Goal: Task Accomplishment & Management: Complete application form

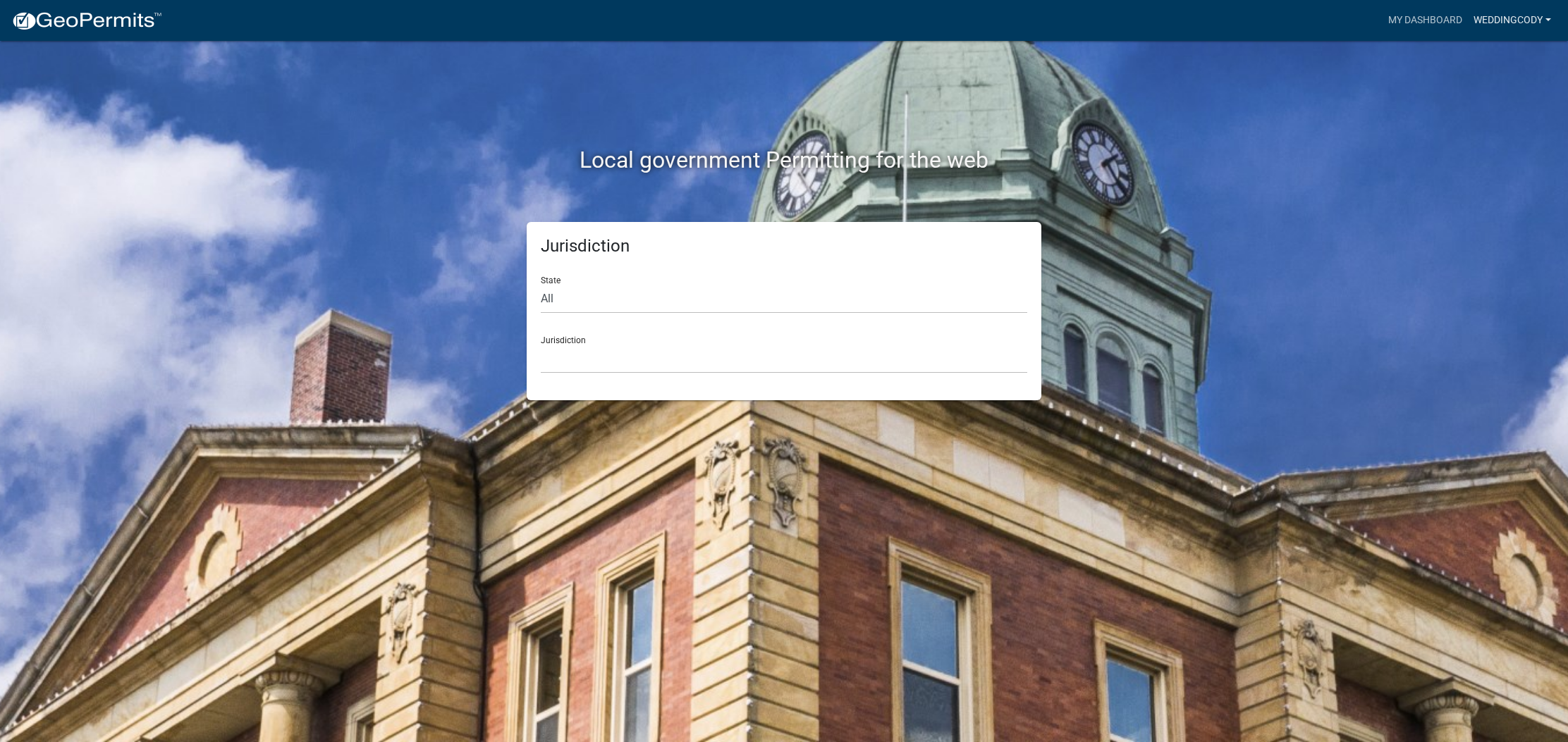
click at [1502, 22] on link "WeddingCody" at bounding box center [1511, 21] width 89 height 27
click at [1144, 183] on div "Local government Permitting for the web" at bounding box center [784, 131] width 803 height 180
select select "[US_STATE]"
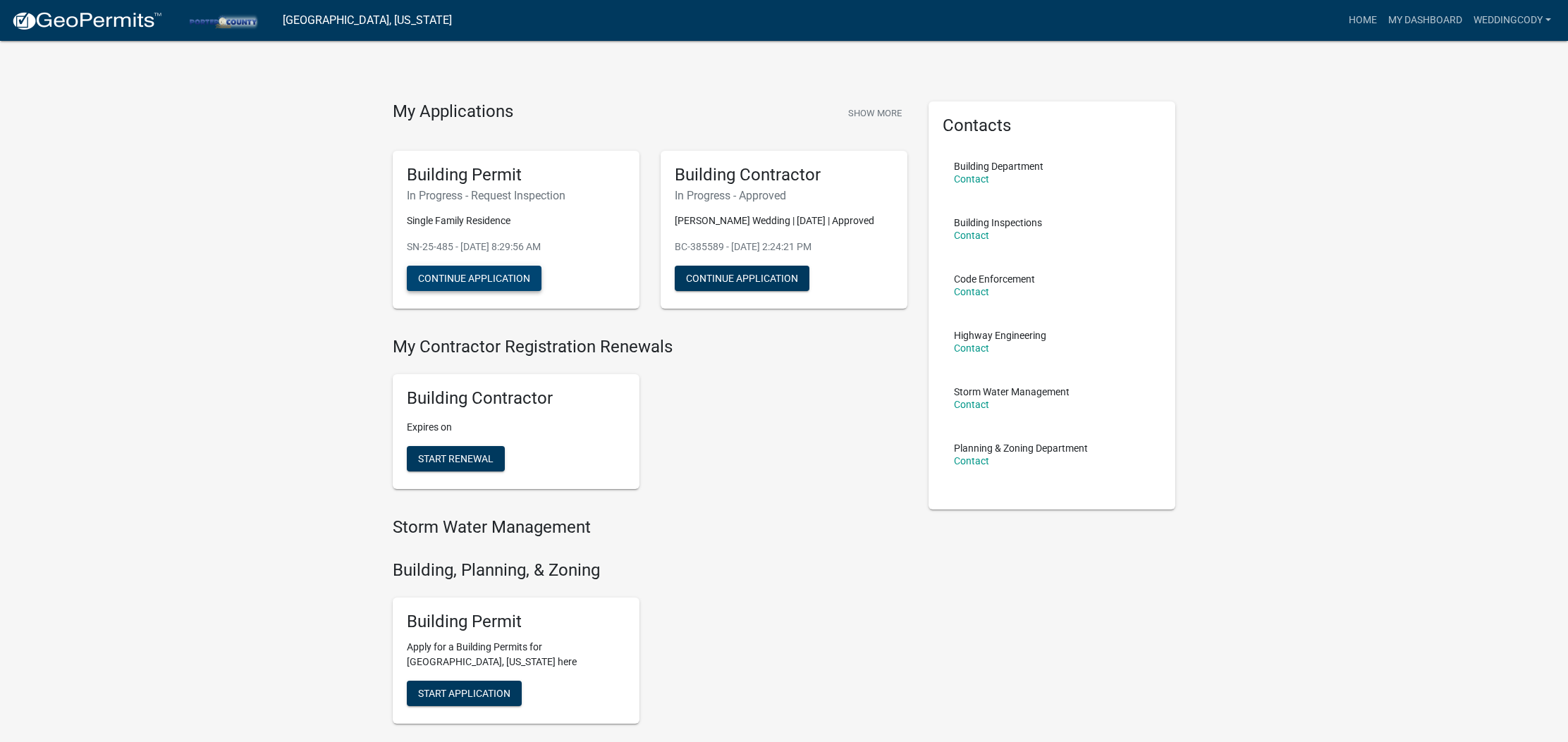
click at [492, 286] on button "Continue Application" at bounding box center [474, 278] width 134 height 25
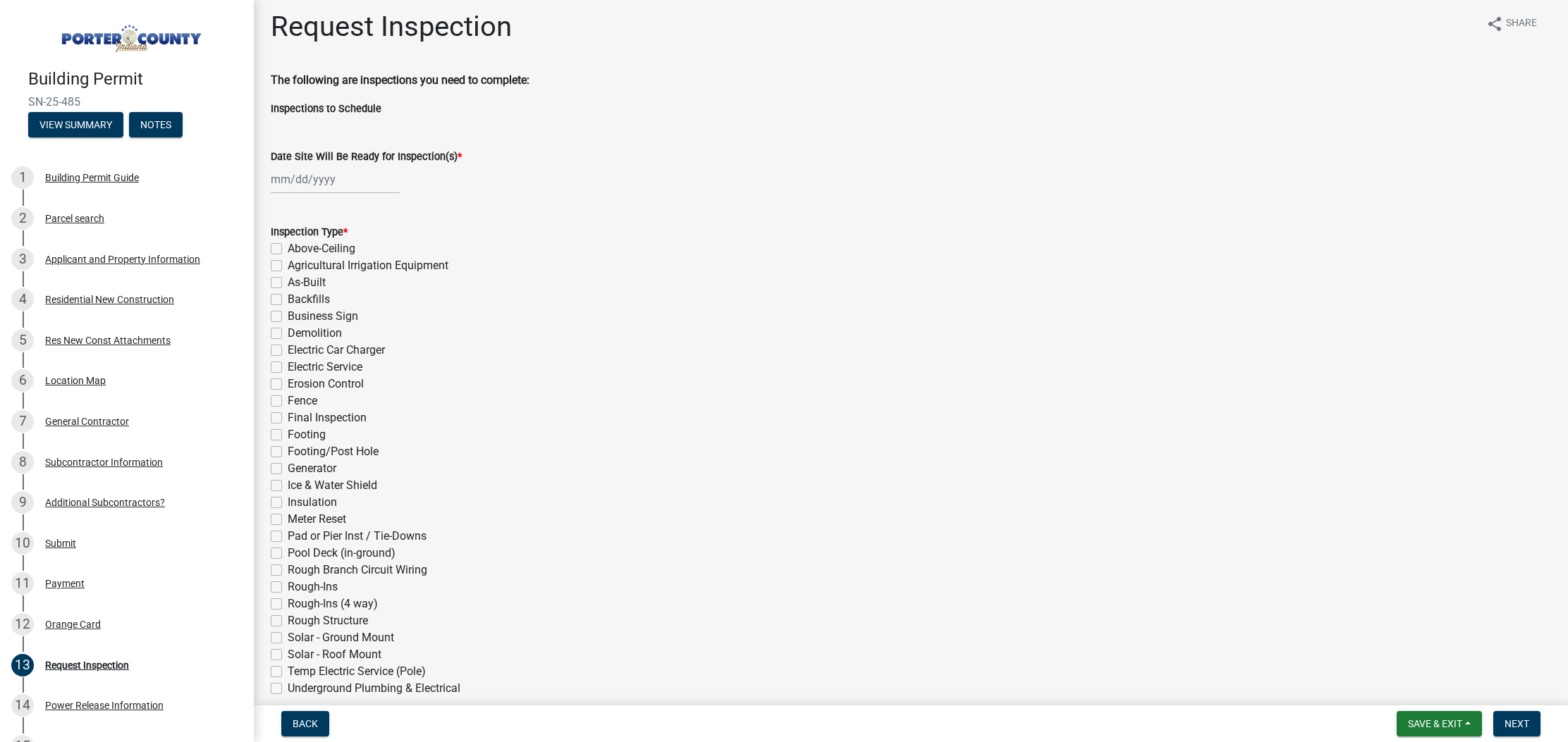
scroll to position [7, 0]
click at [287, 603] on label "Rough-Ins (4 way)" at bounding box center [332, 603] width 90 height 17
click at [287, 603] on input "Rough-Ins (4 way)" at bounding box center [292, 599] width 9 height 9
checkbox input "true"
checkbox input "false"
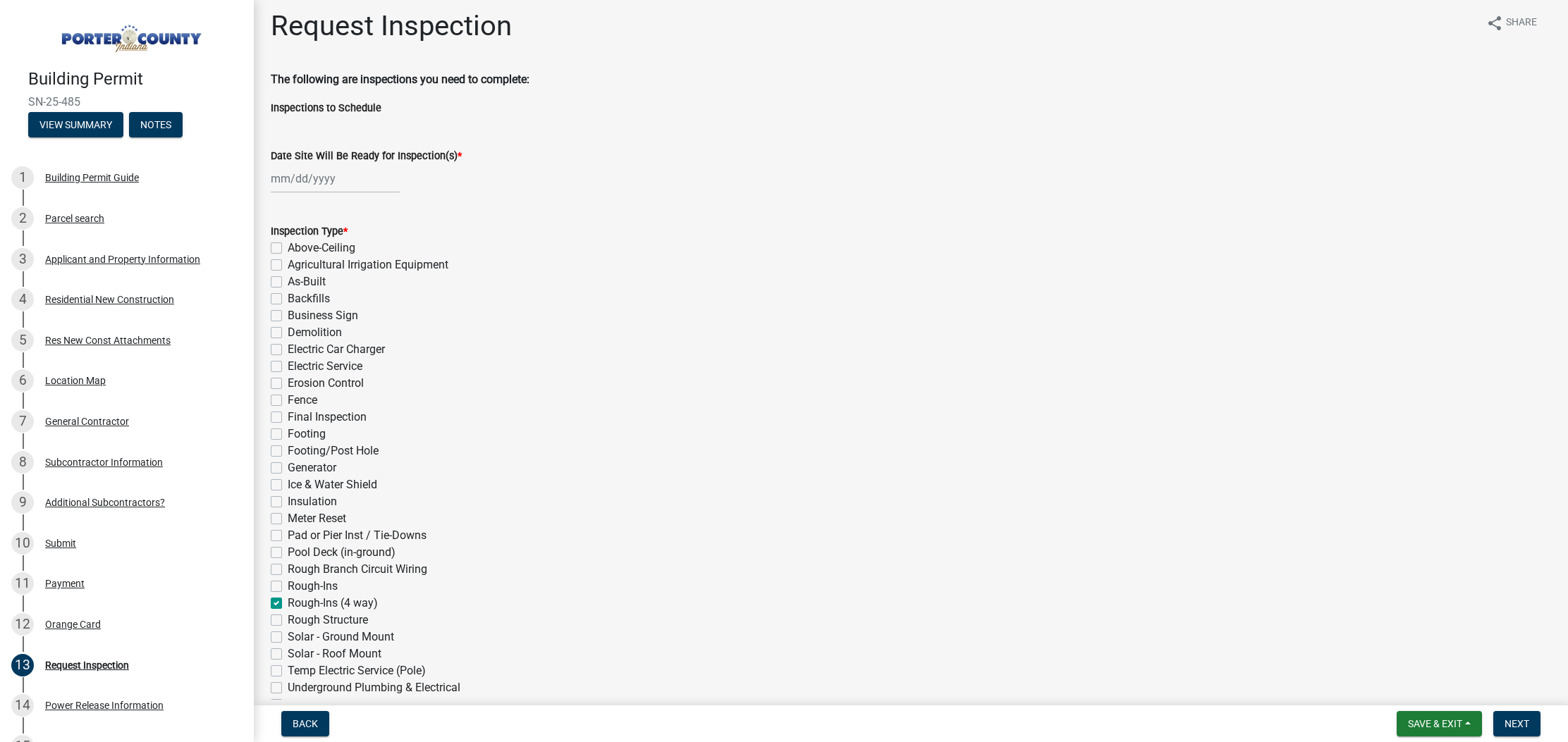
checkbox input "false"
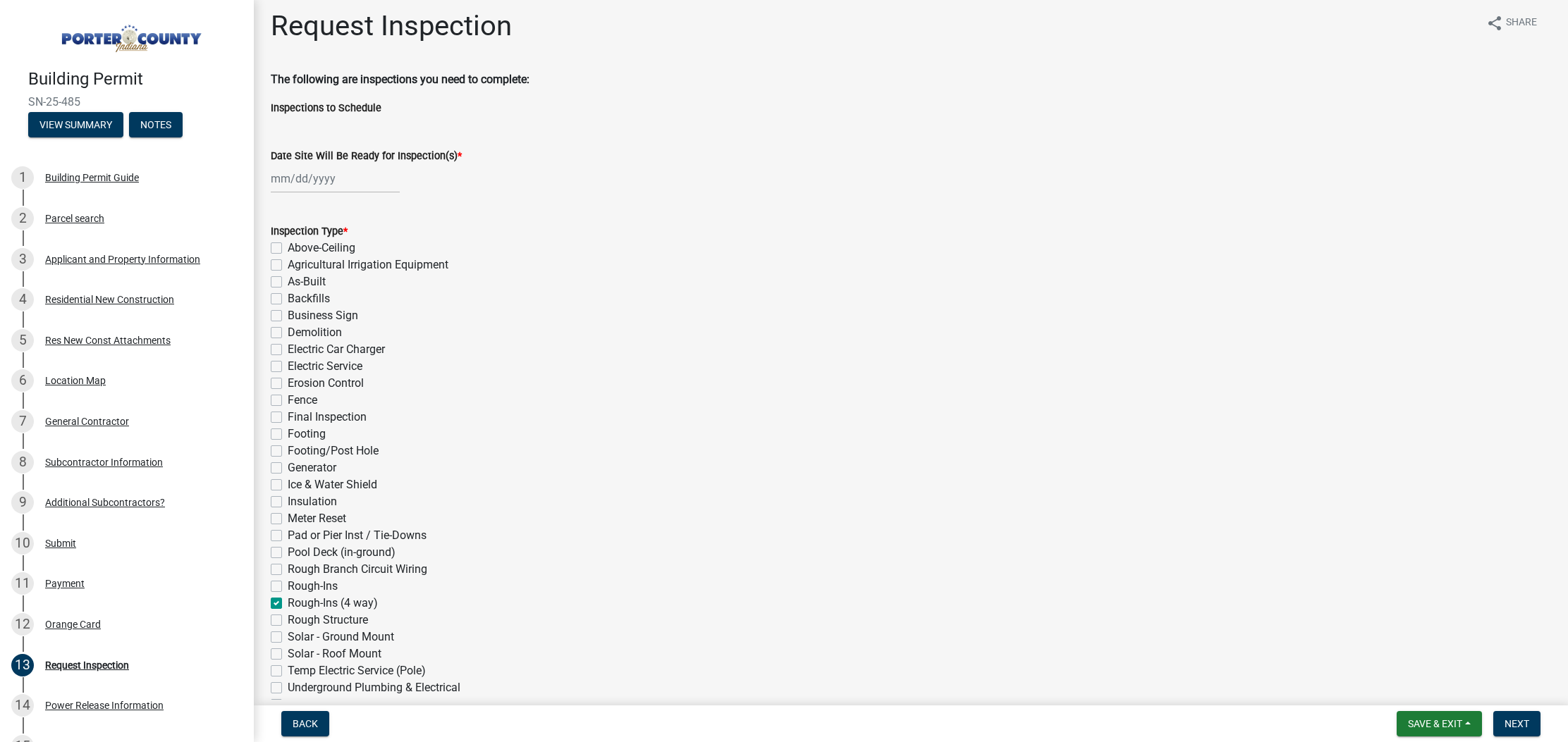
checkbox input "false"
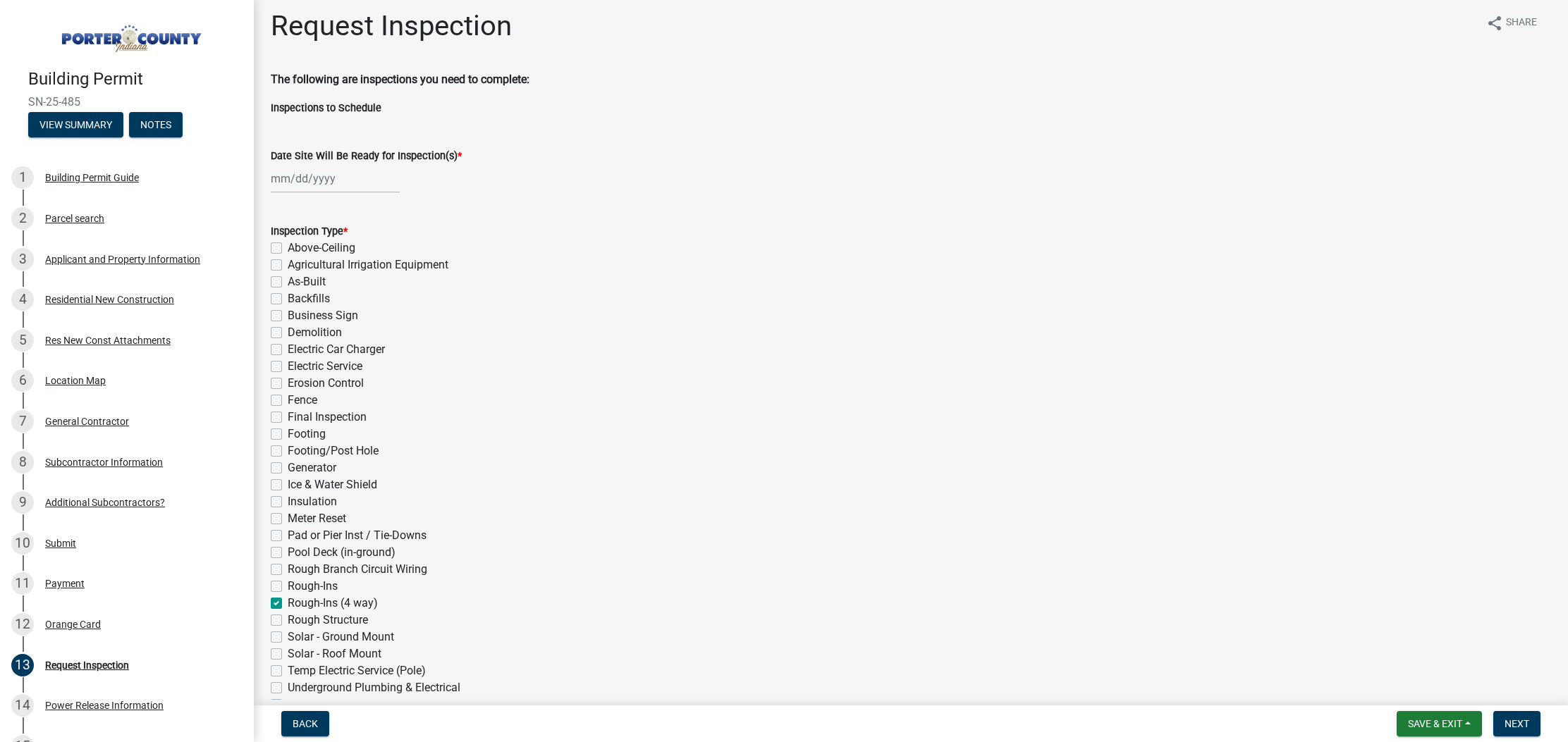
checkbox input "false"
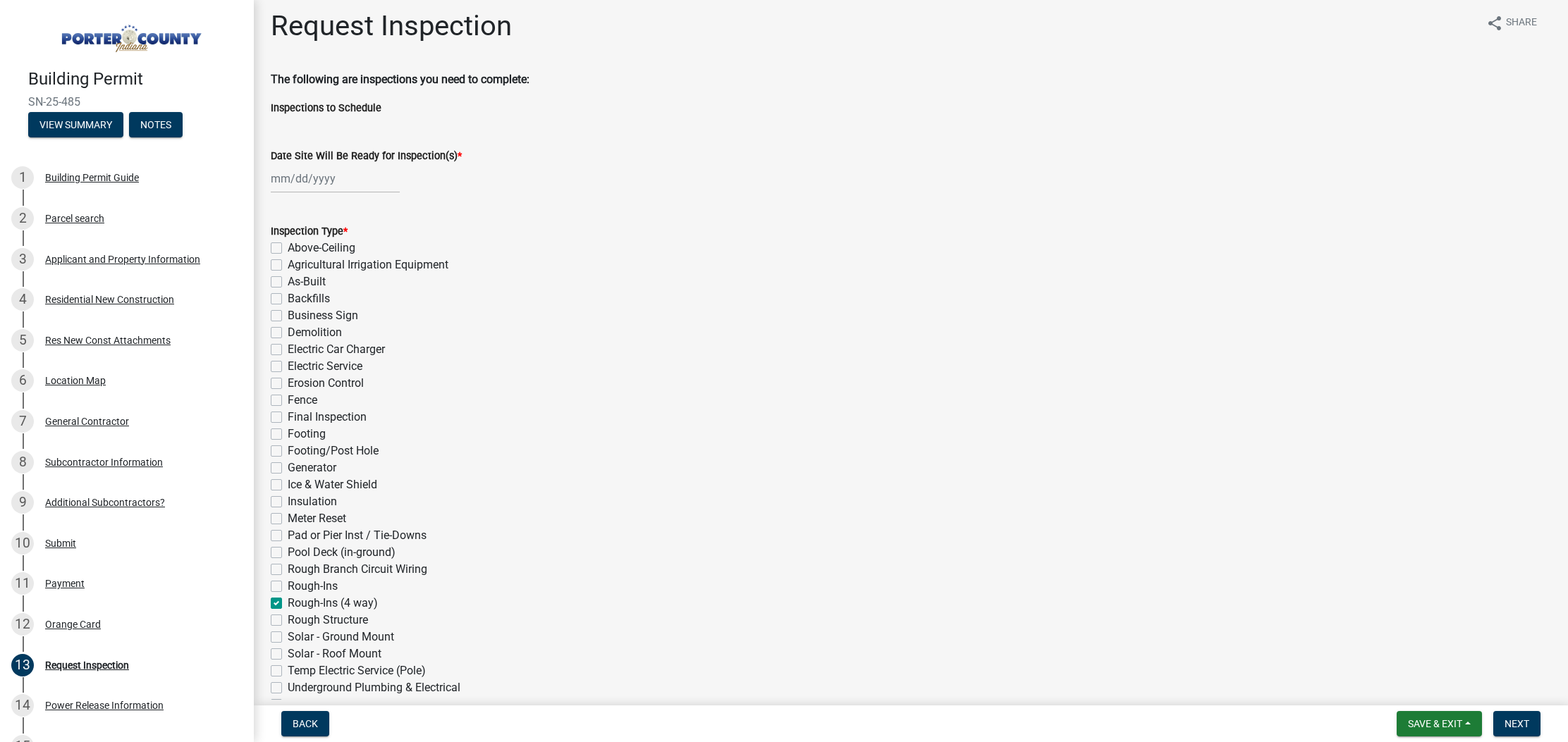
checkbox input "false"
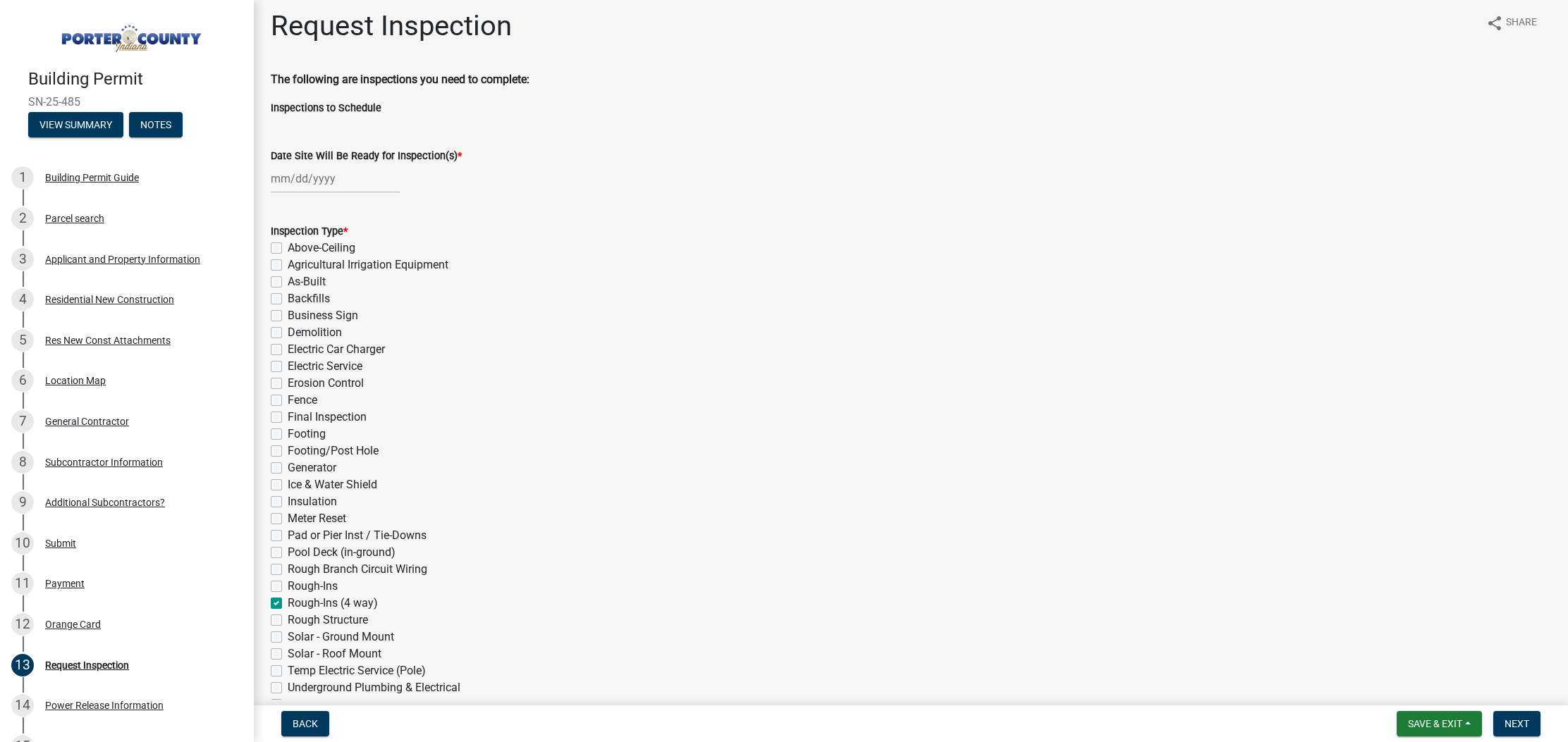
checkbox input "true"
checkbox input "false"
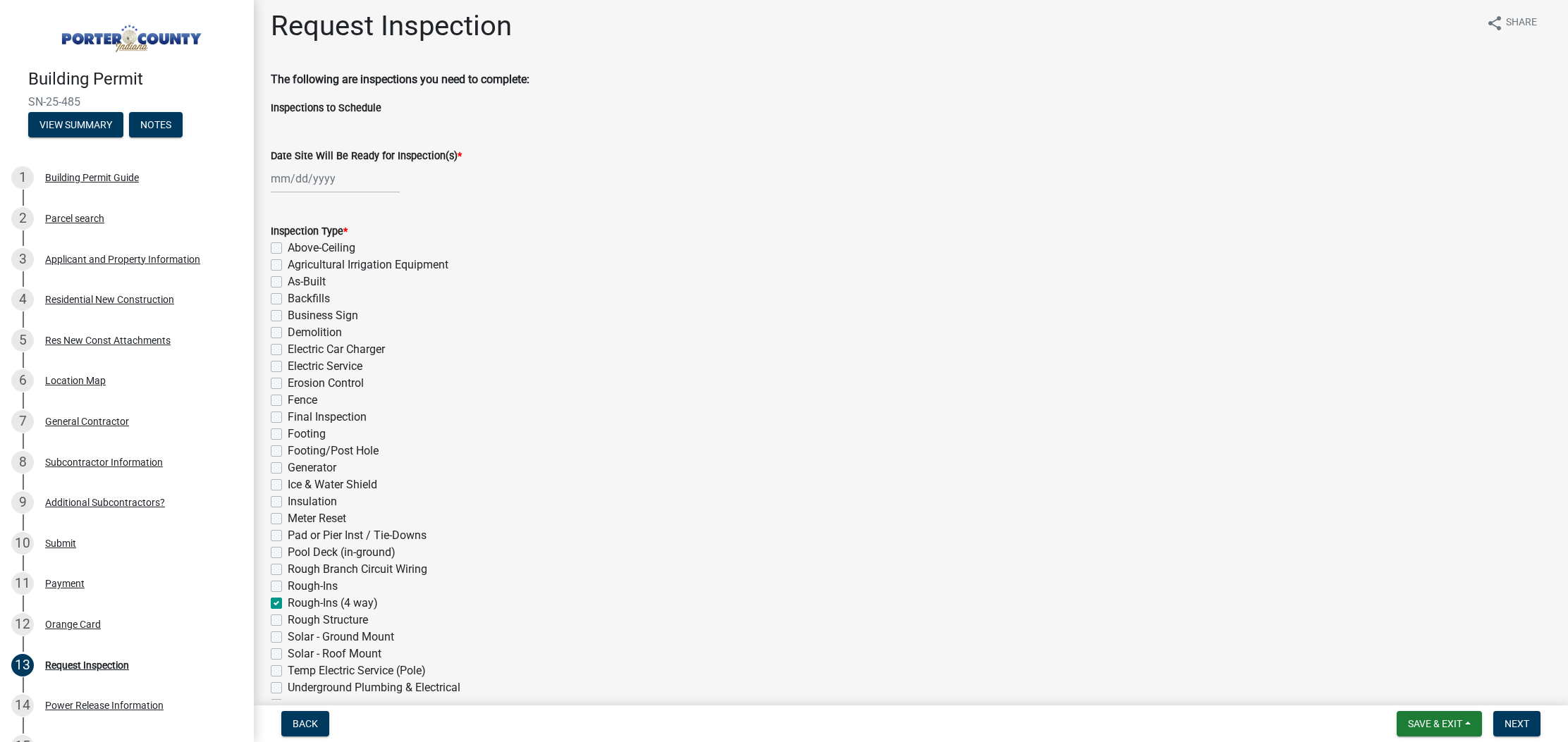
checkbox input "false"
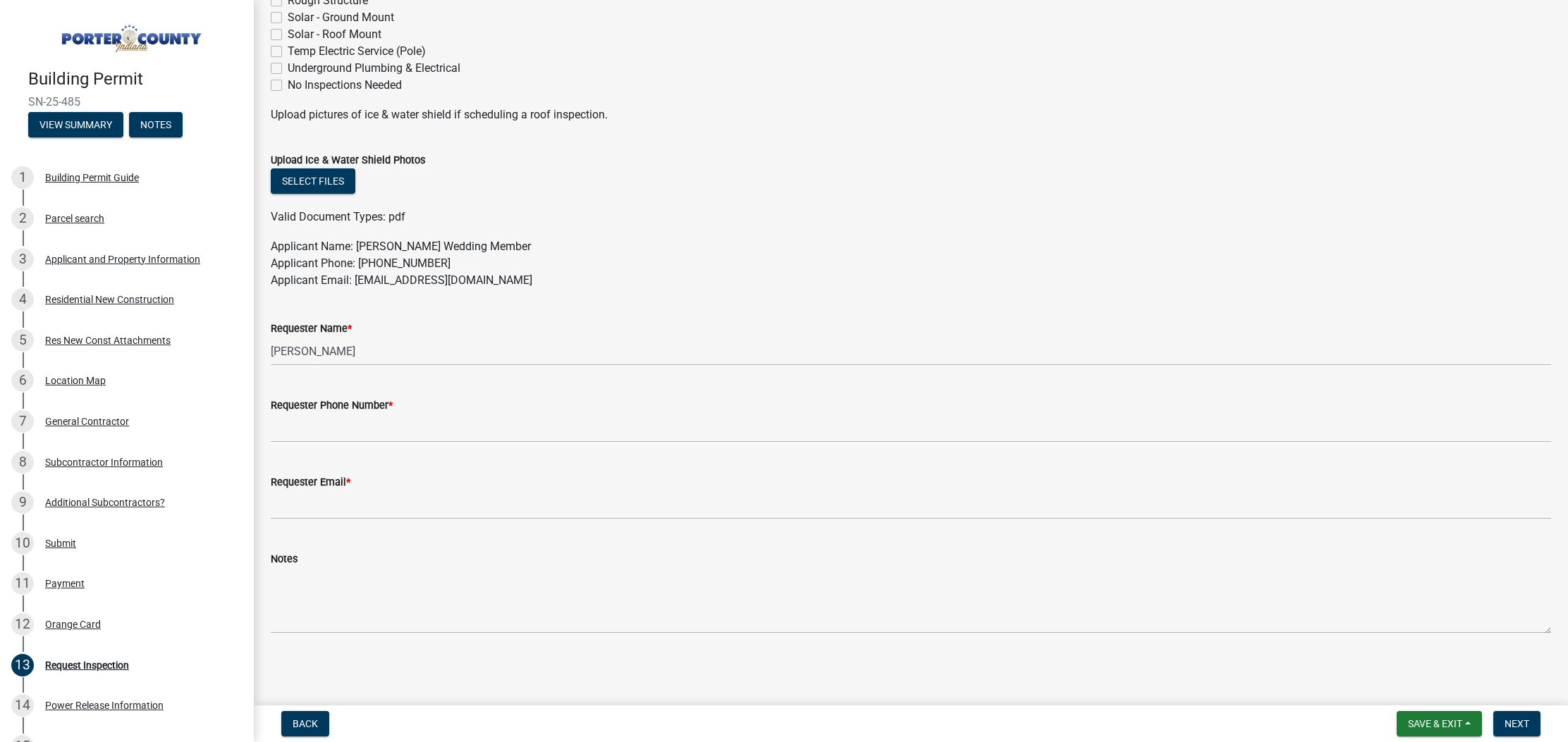
scroll to position [627, 0]
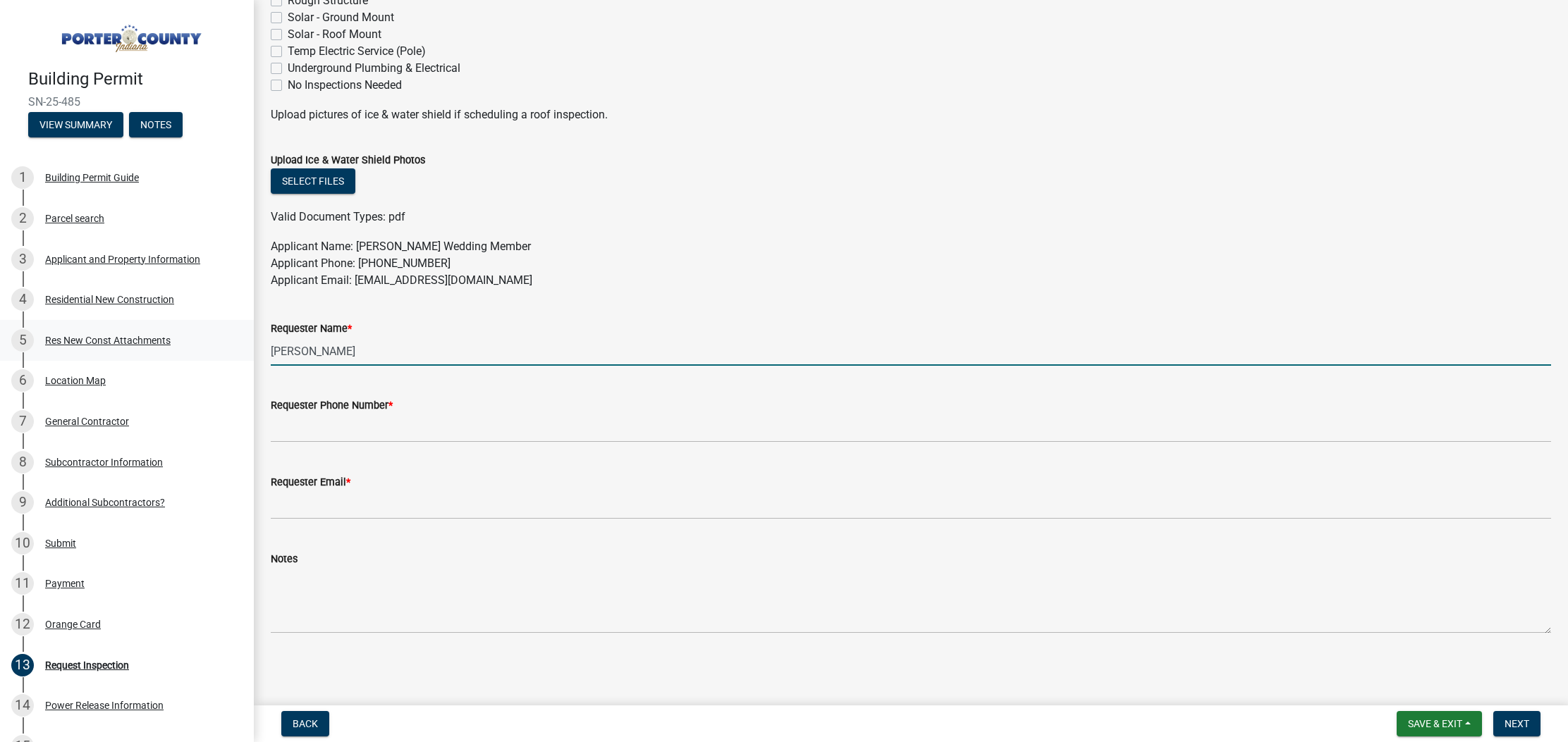
drag, startPoint x: 354, startPoint y: 345, endPoint x: 184, endPoint y: 344, distance: 170.0
click at [185, 344] on div "Building Permit SN-25-485 View Summary Notes 1 Building Permit Guide 2 Parcel s…" at bounding box center [784, 371] width 1568 height 742
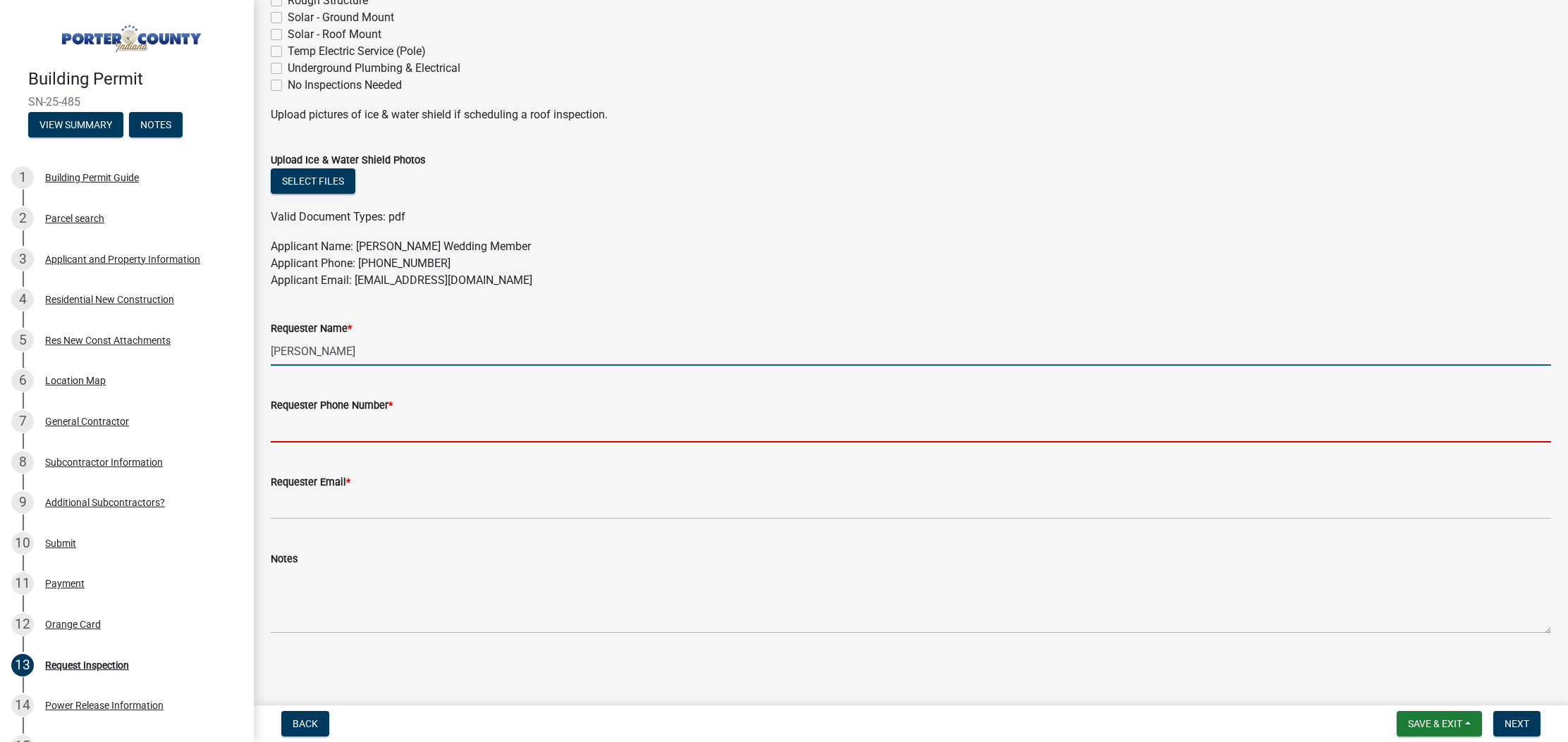
click at [354, 345] on input "[PERSON_NAME]" at bounding box center [910, 350] width 1280 height 29
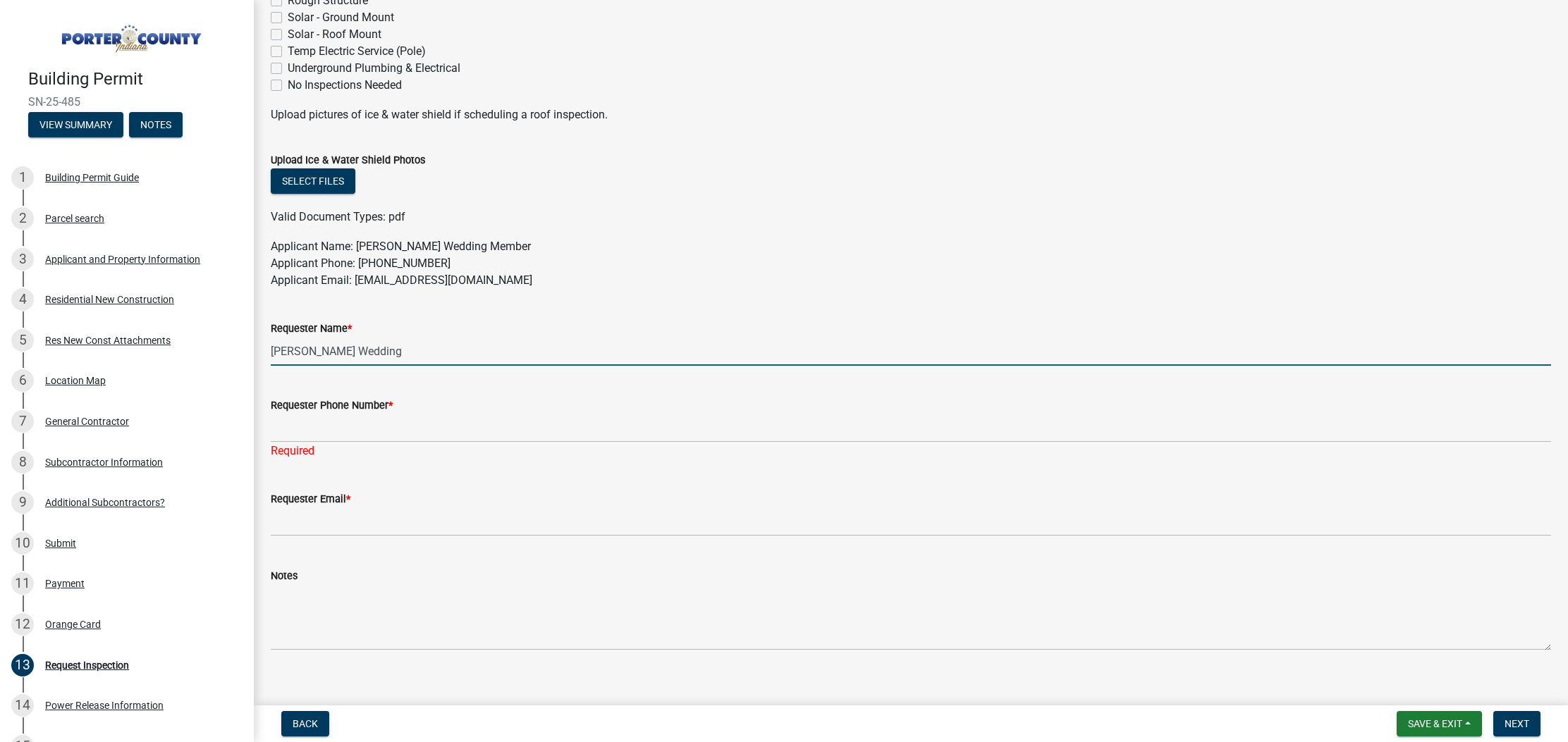
type input "[PERSON_NAME] Wedding"
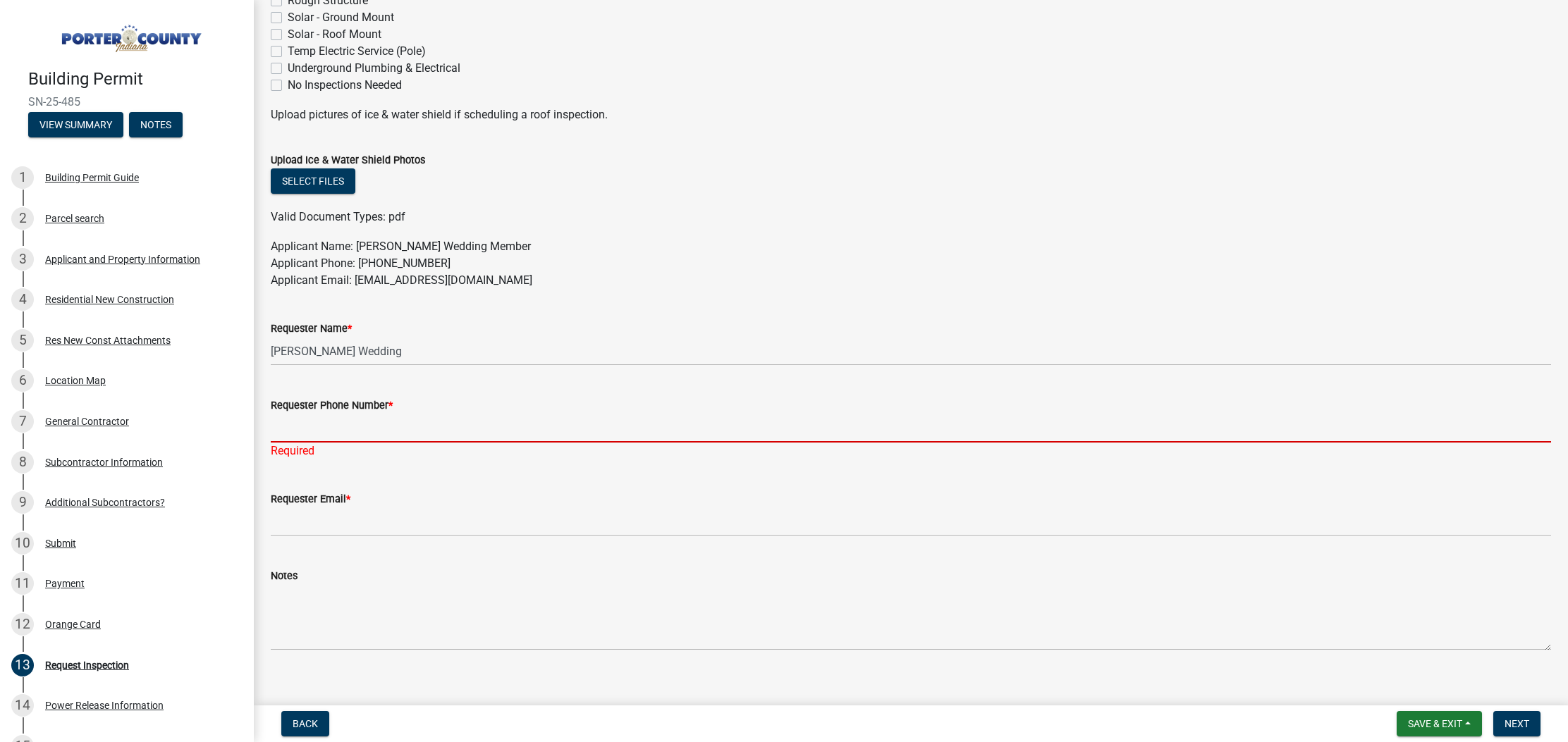
click at [457, 420] on input "Requester Phone Number *" at bounding box center [910, 428] width 1280 height 29
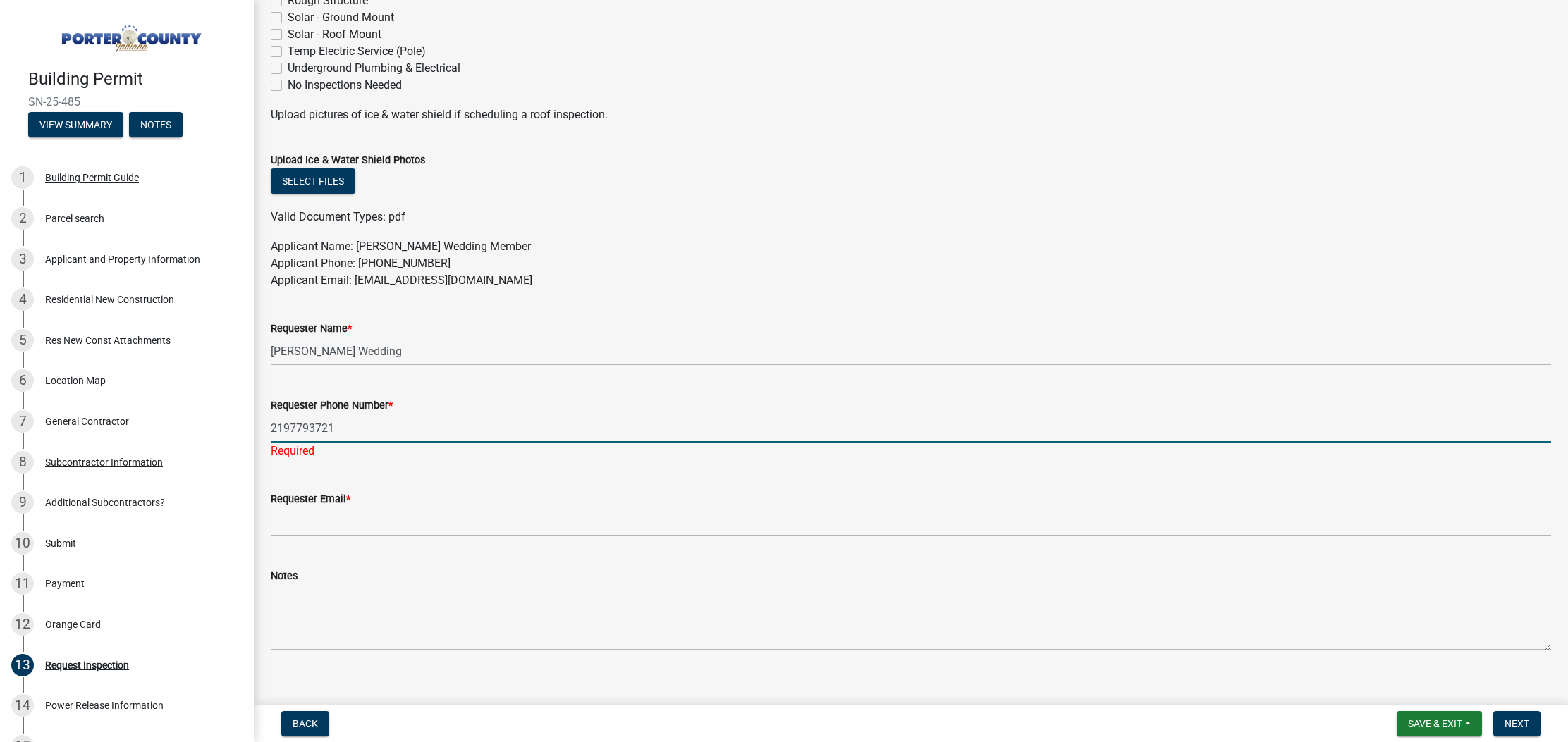
type input "2197793721"
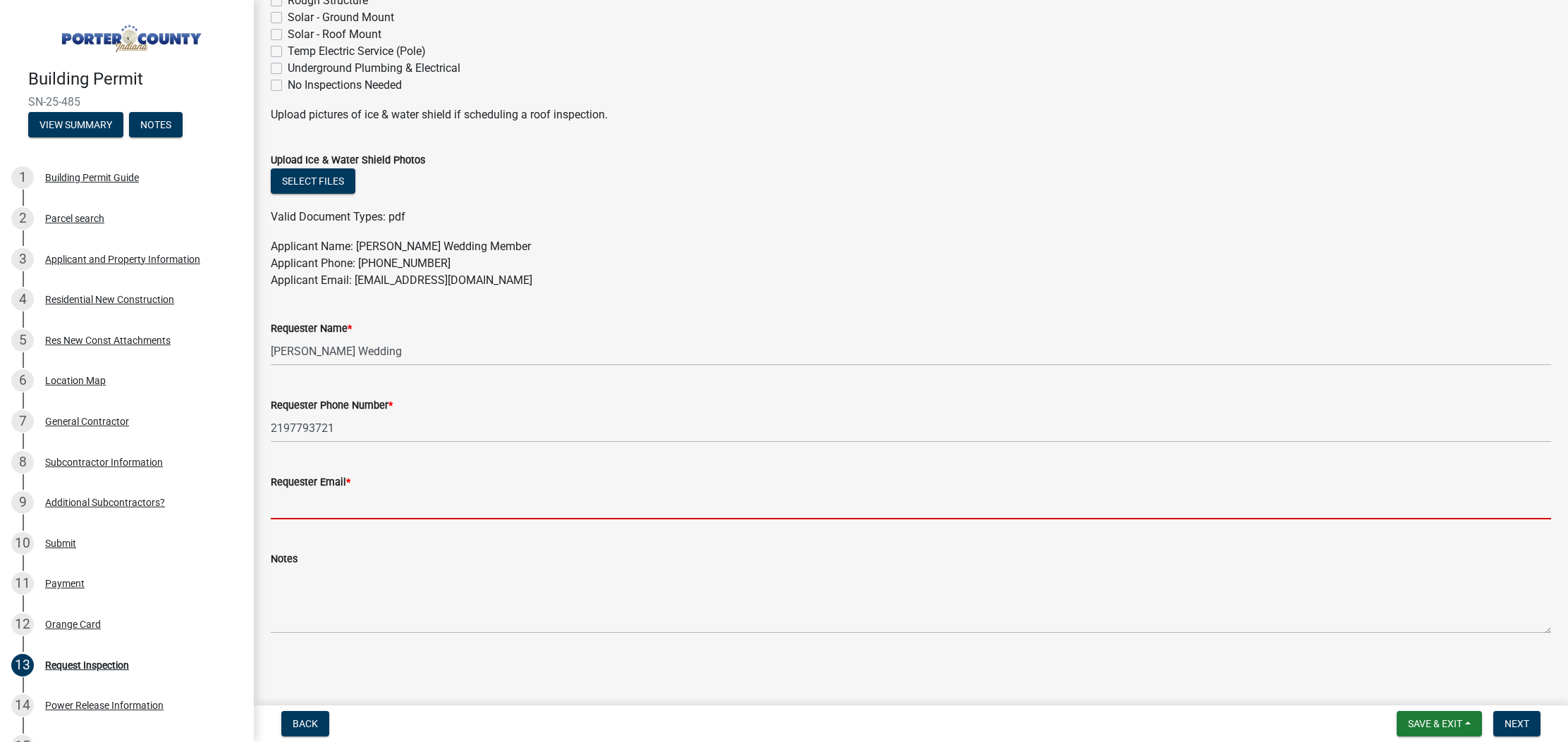
click at [412, 515] on input "Requester Email *" at bounding box center [910, 504] width 1280 height 29
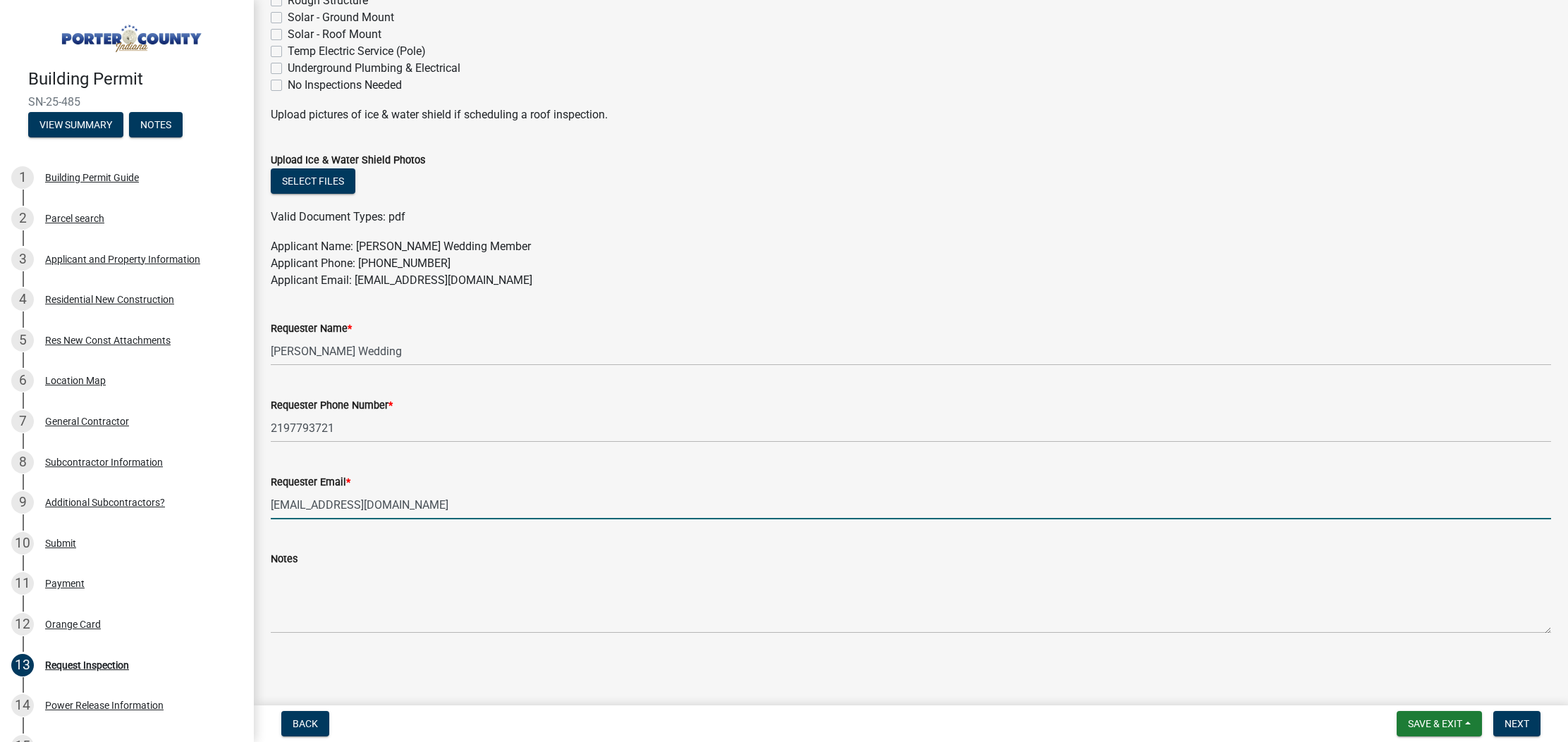
type input "[EMAIL_ADDRESS][DOMAIN_NAME]"
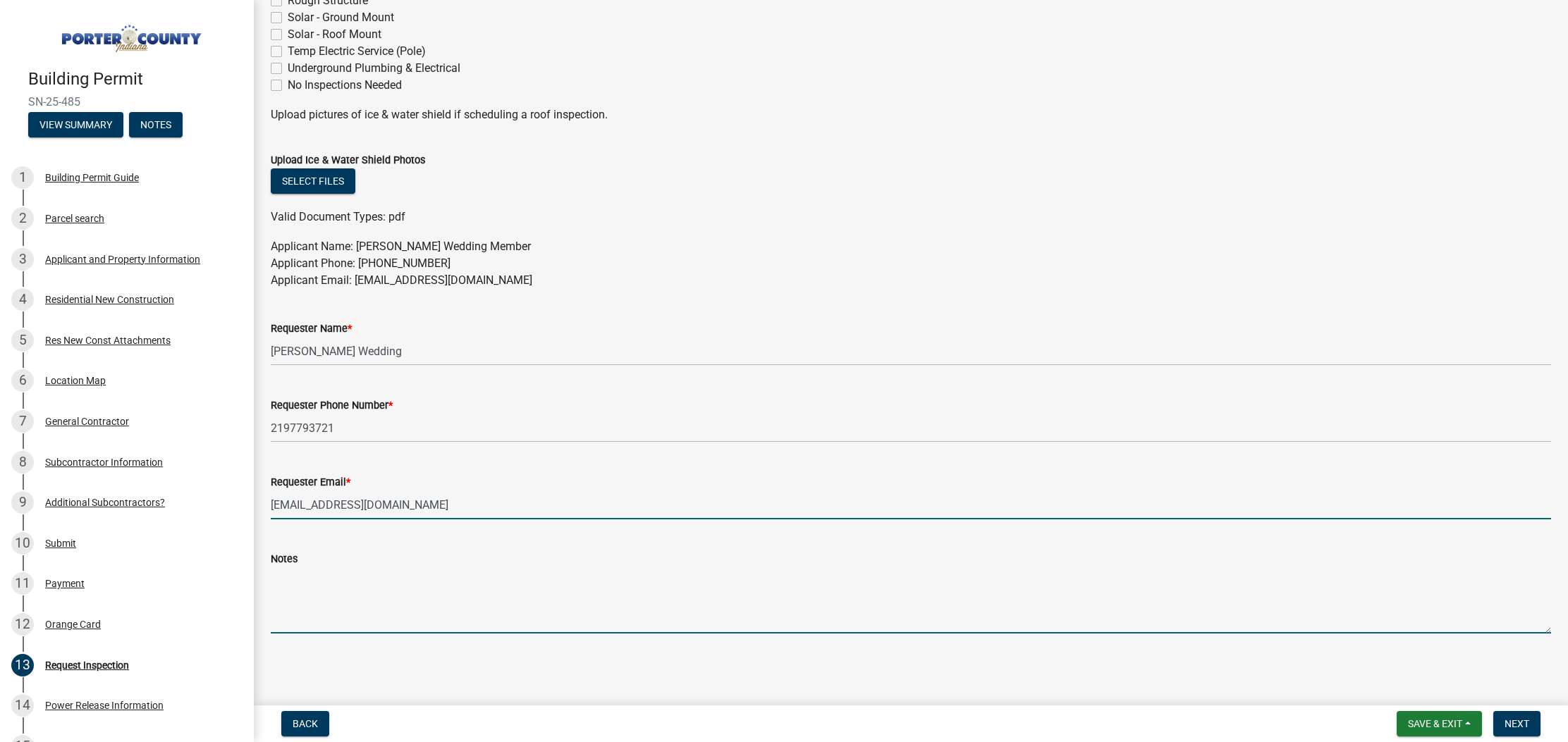
click at [383, 593] on textarea "Notes" at bounding box center [910, 599] width 1280 height 66
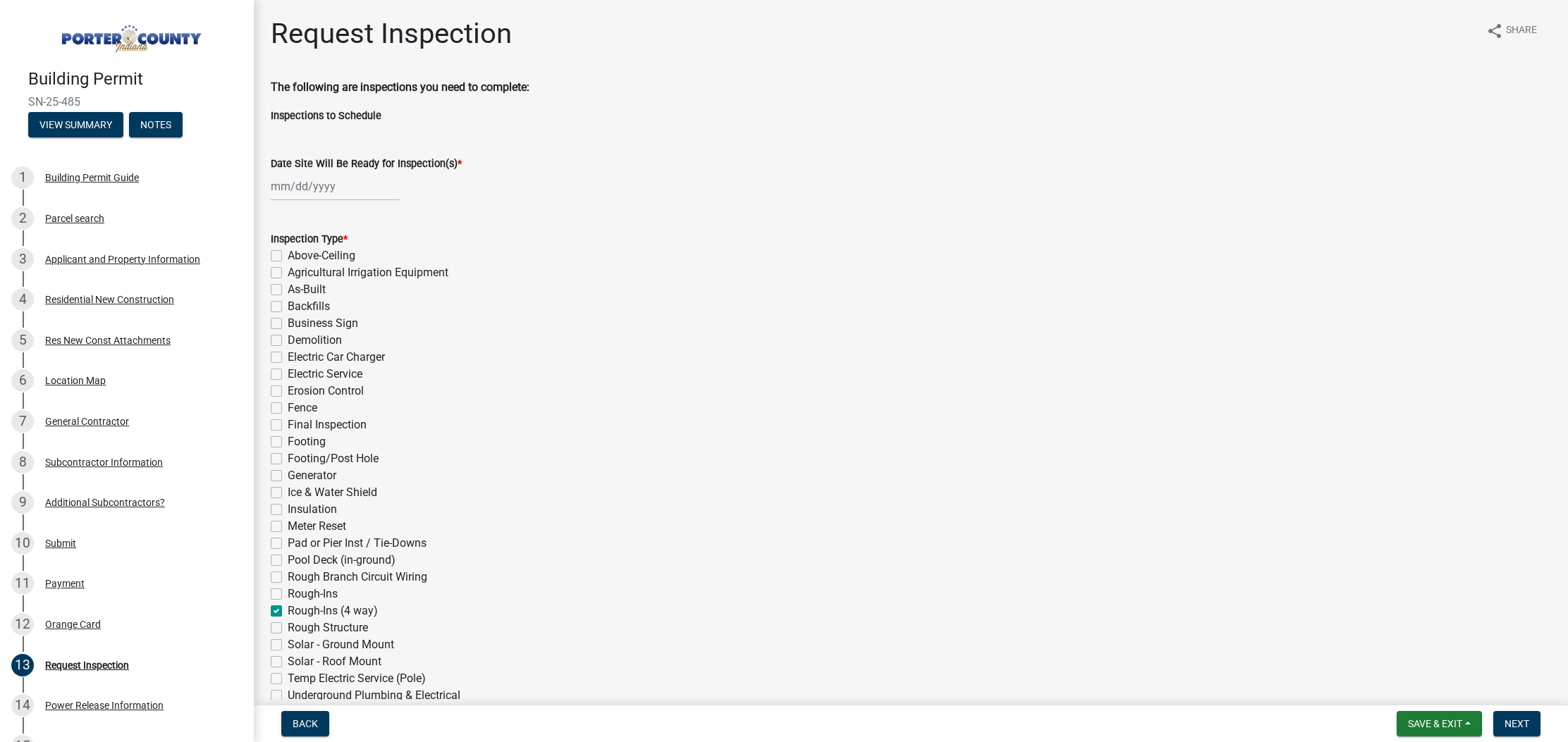
scroll to position [0, 0]
type textarea "4 way rough in. Framing, electric, plumbing, HVAC and fire caulking will be com…"
click at [333, 180] on div at bounding box center [335, 186] width 129 height 29
select select "8"
select select "2025"
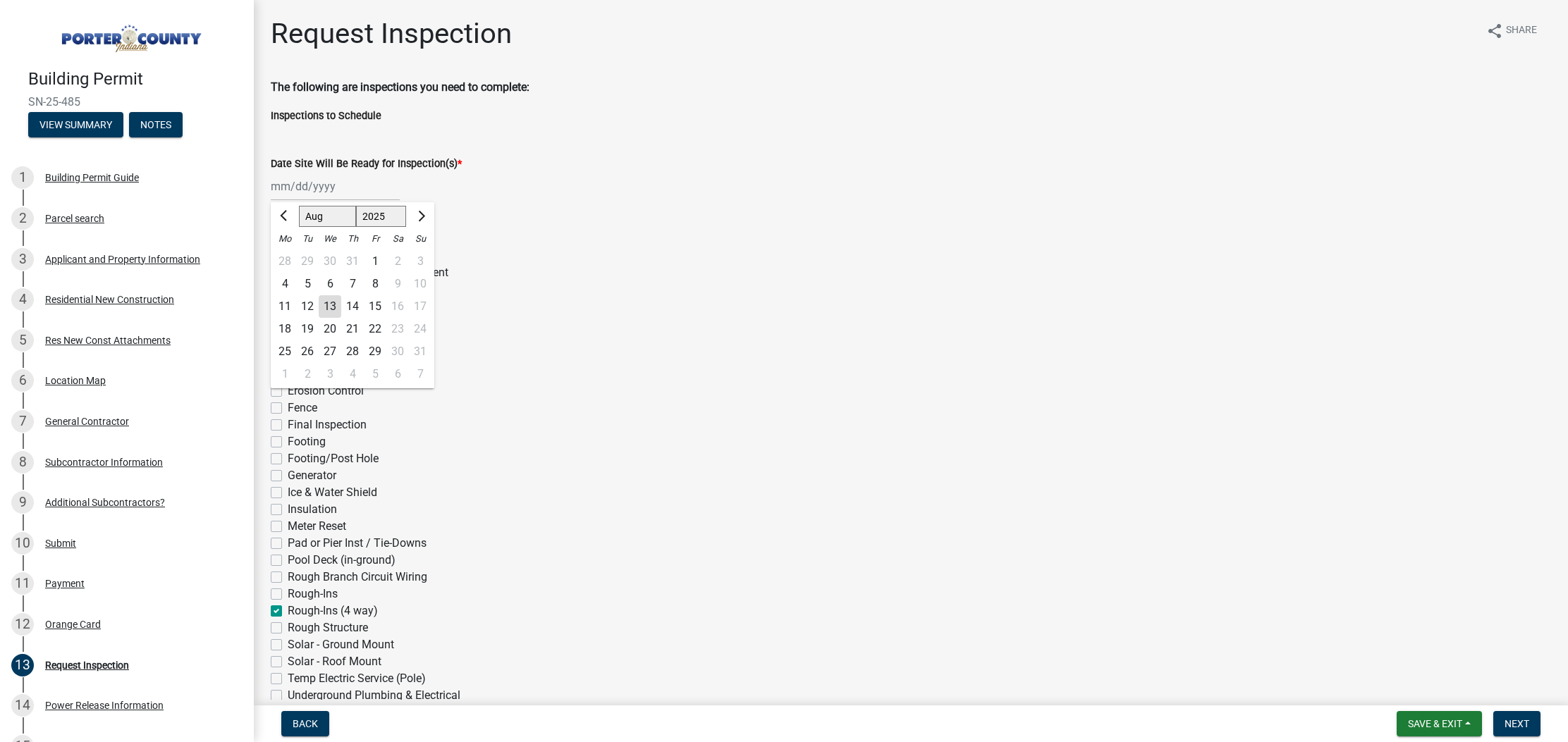
click at [379, 304] on div "15" at bounding box center [375, 307] width 22 height 22
type input "[DATE]"
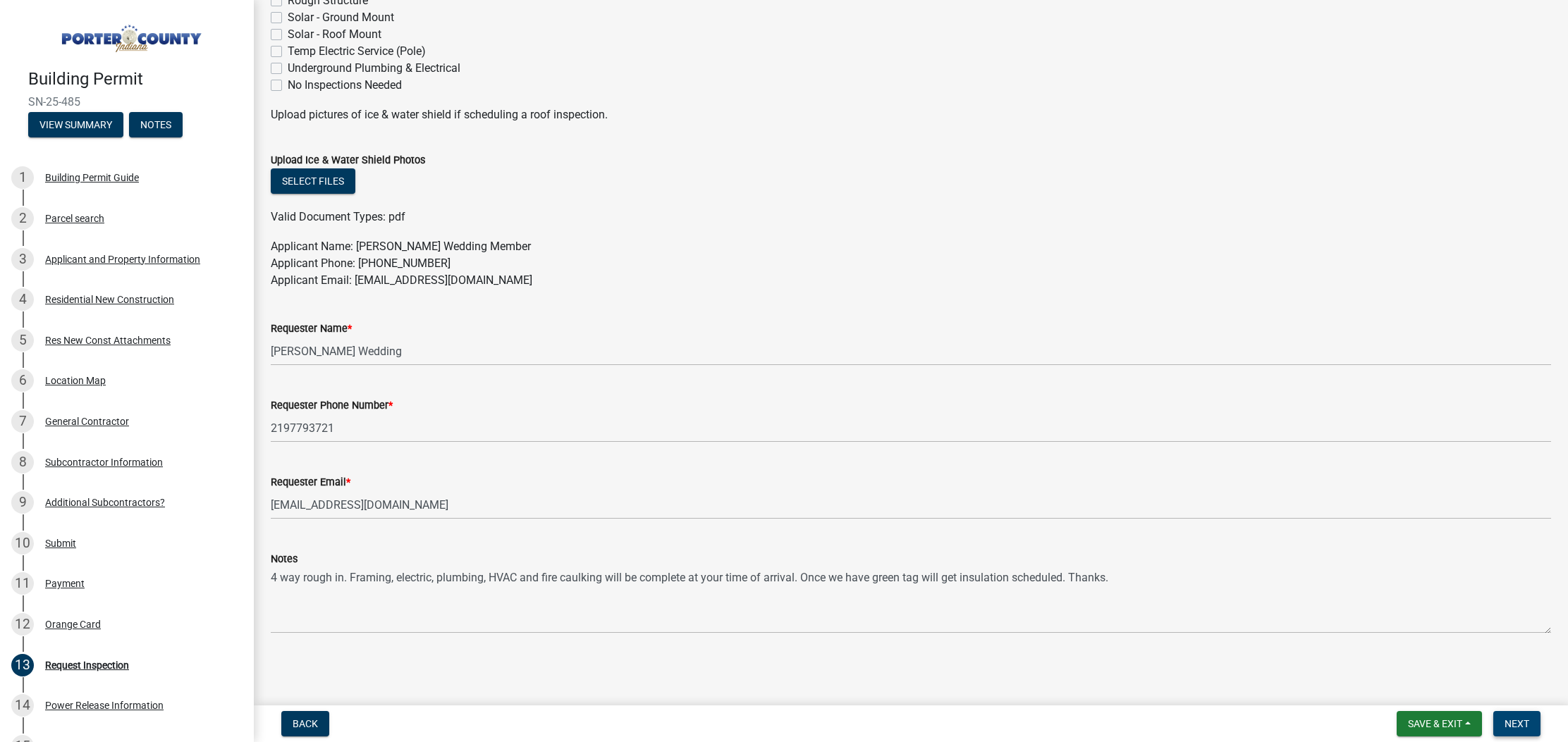
click at [1508, 722] on span "Next" at bounding box center [1517, 723] width 24 height 11
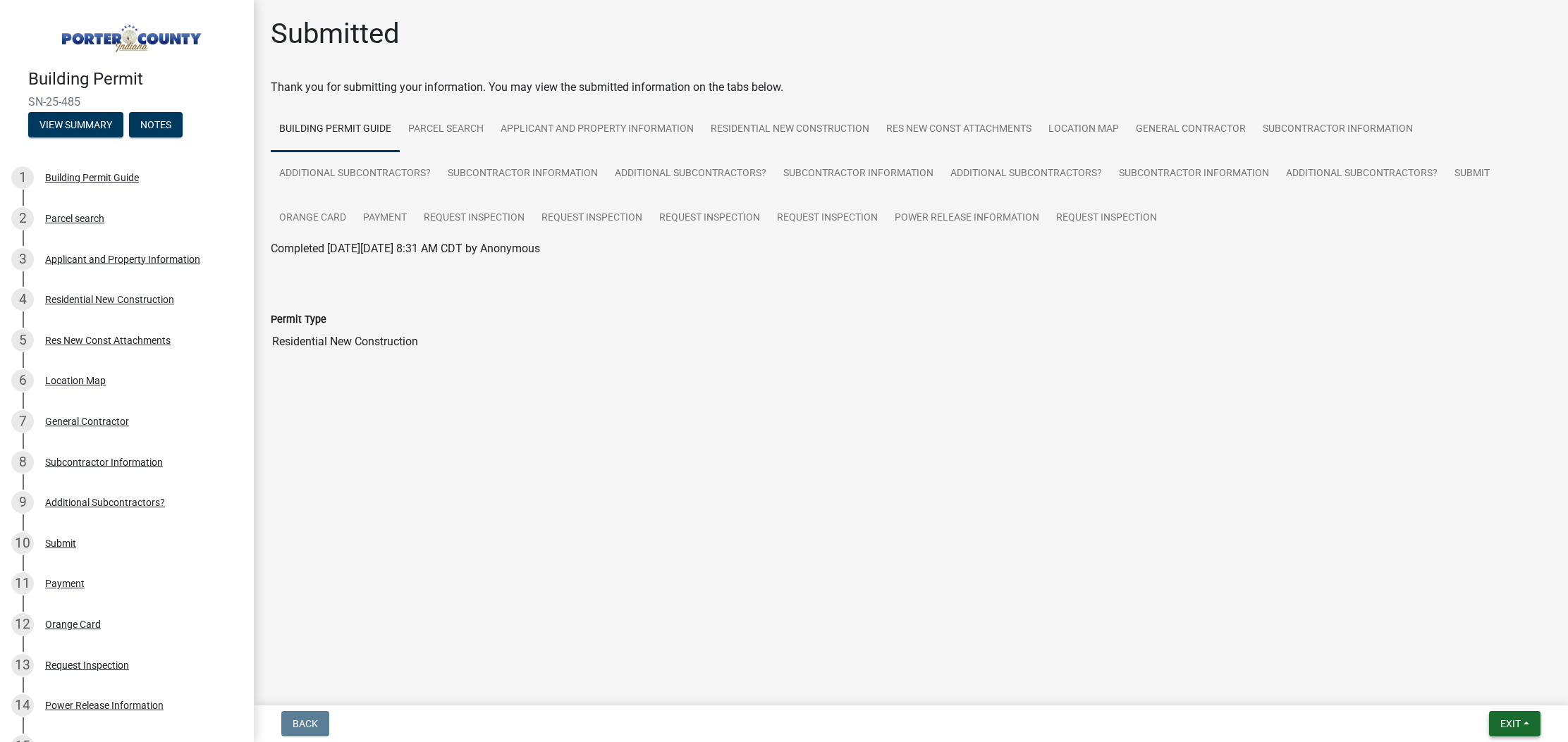
click at [1516, 725] on span "Exit" at bounding box center [1510, 723] width 21 height 11
click at [1488, 685] on button "Save & Exit" at bounding box center [1484, 687] width 113 height 34
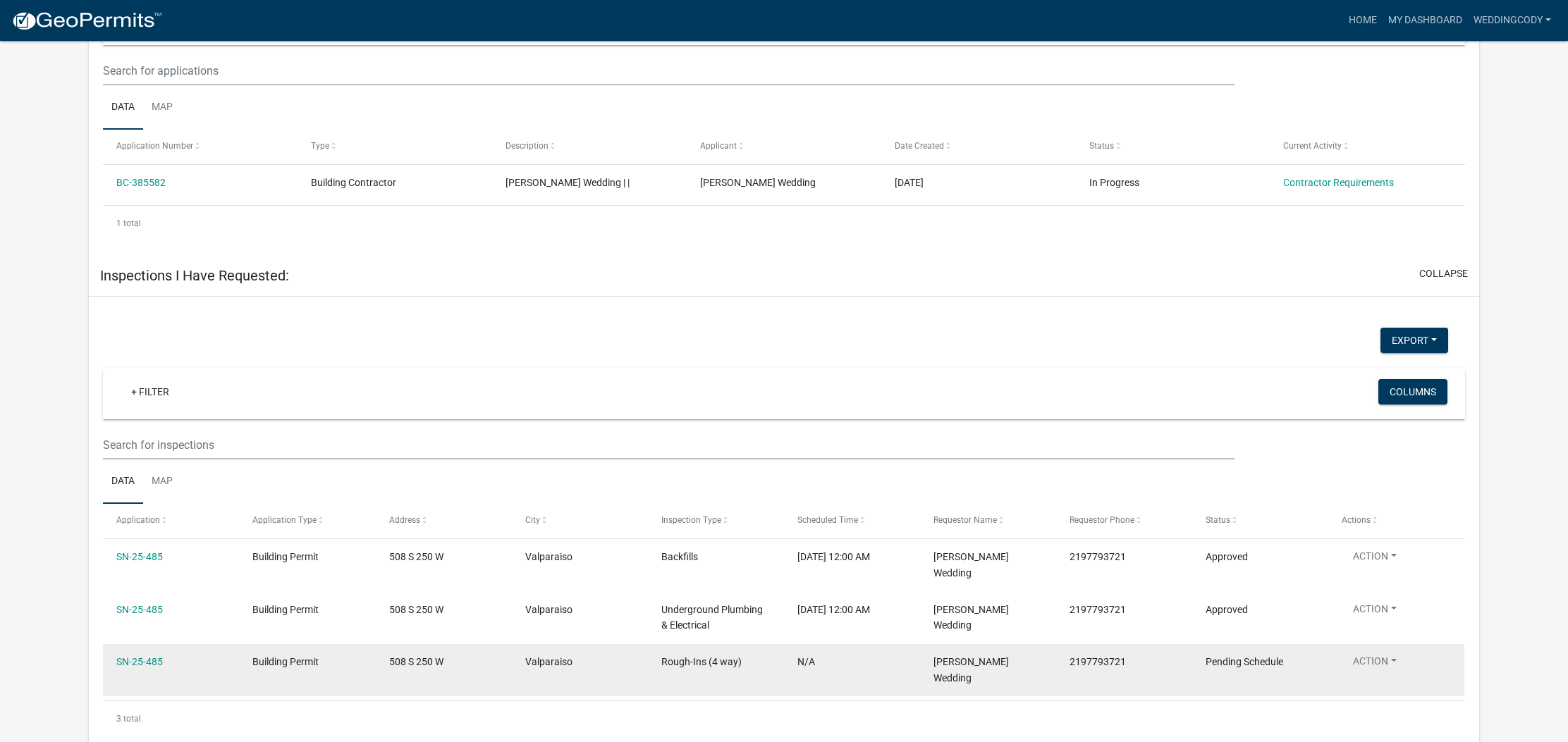
scroll to position [782, 0]
click at [149, 656] on link "SN-25-485" at bounding box center [140, 662] width 47 height 11
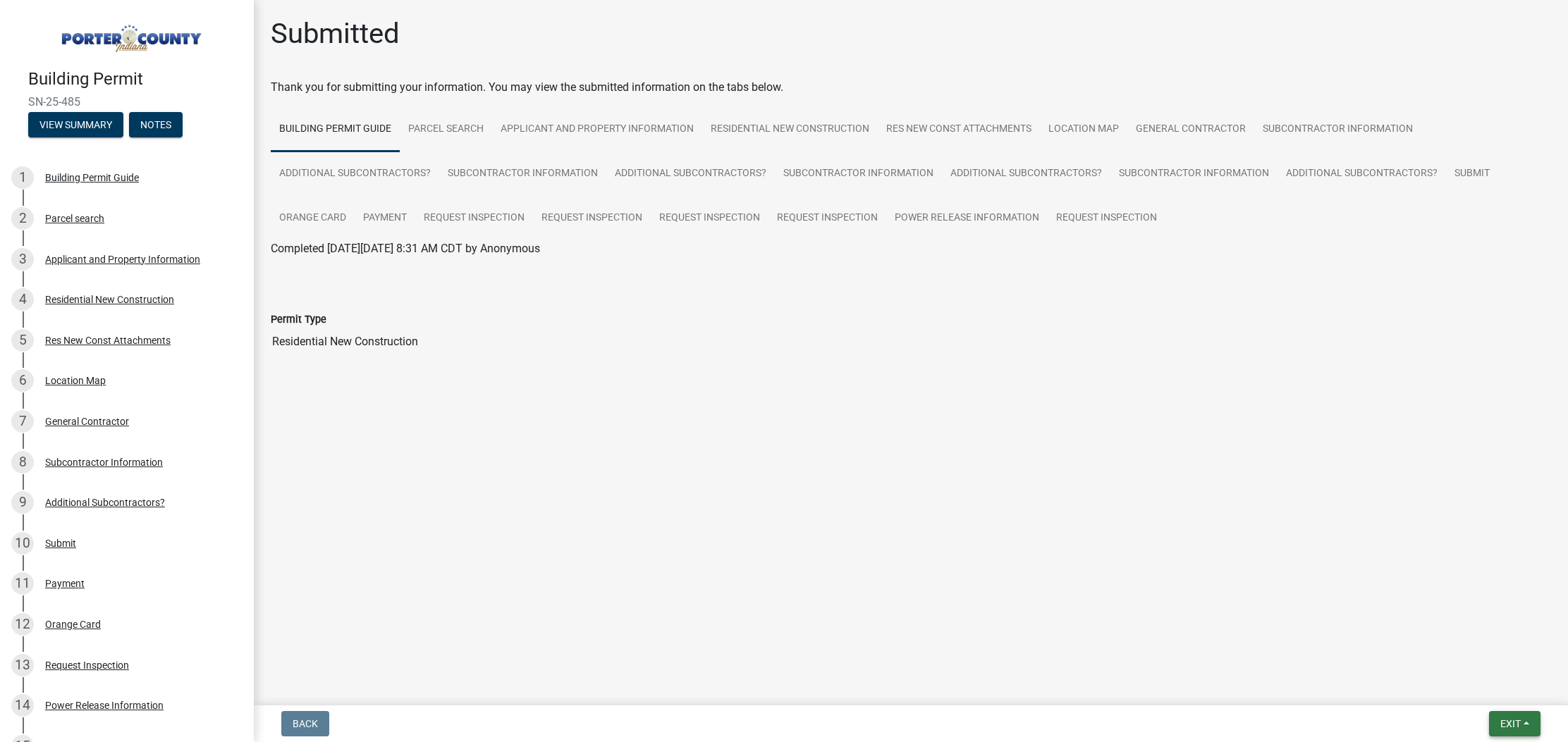
click at [1513, 731] on button "Exit" at bounding box center [1514, 722] width 51 height 25
click at [1490, 694] on button "Save & Exit" at bounding box center [1484, 687] width 113 height 34
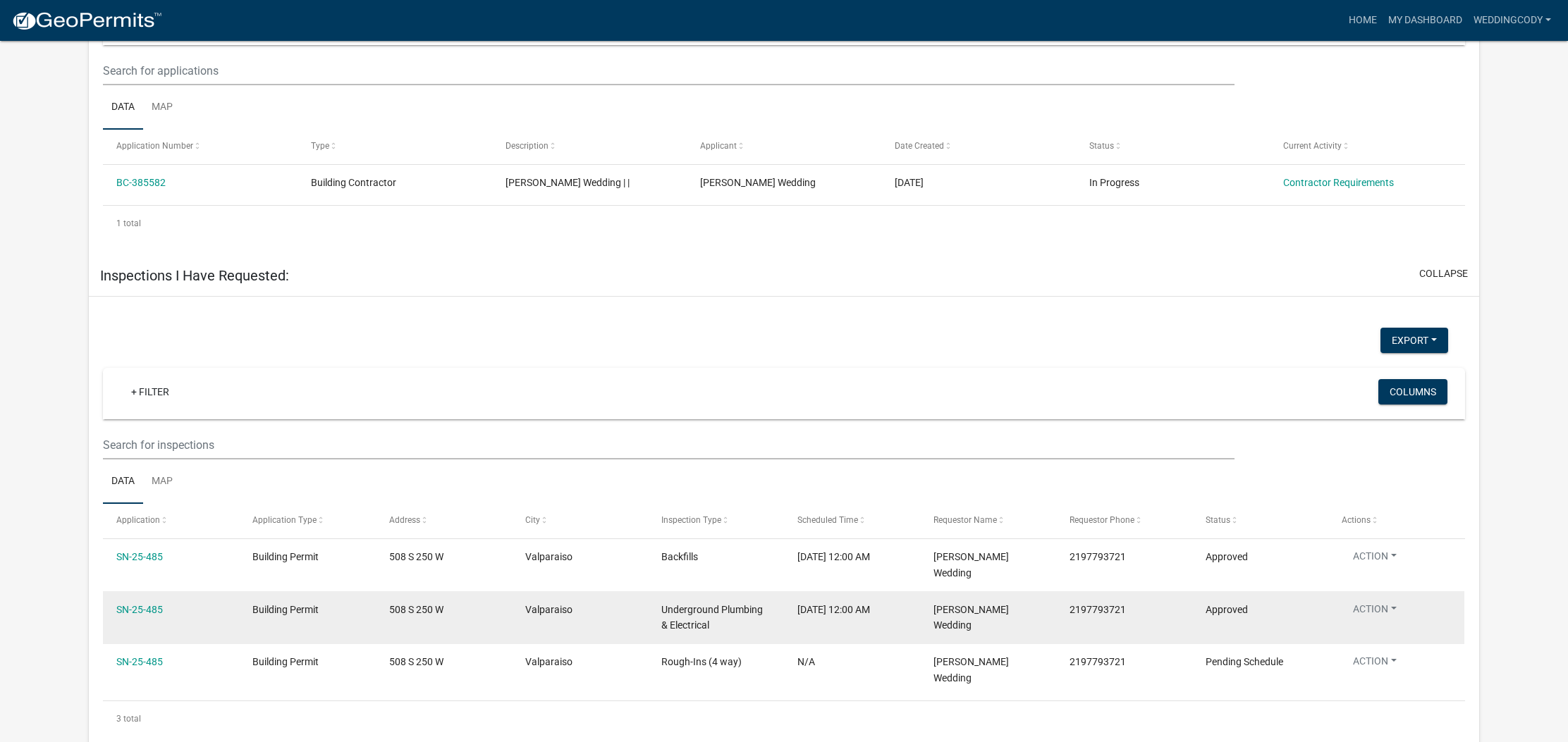
scroll to position [782, 0]
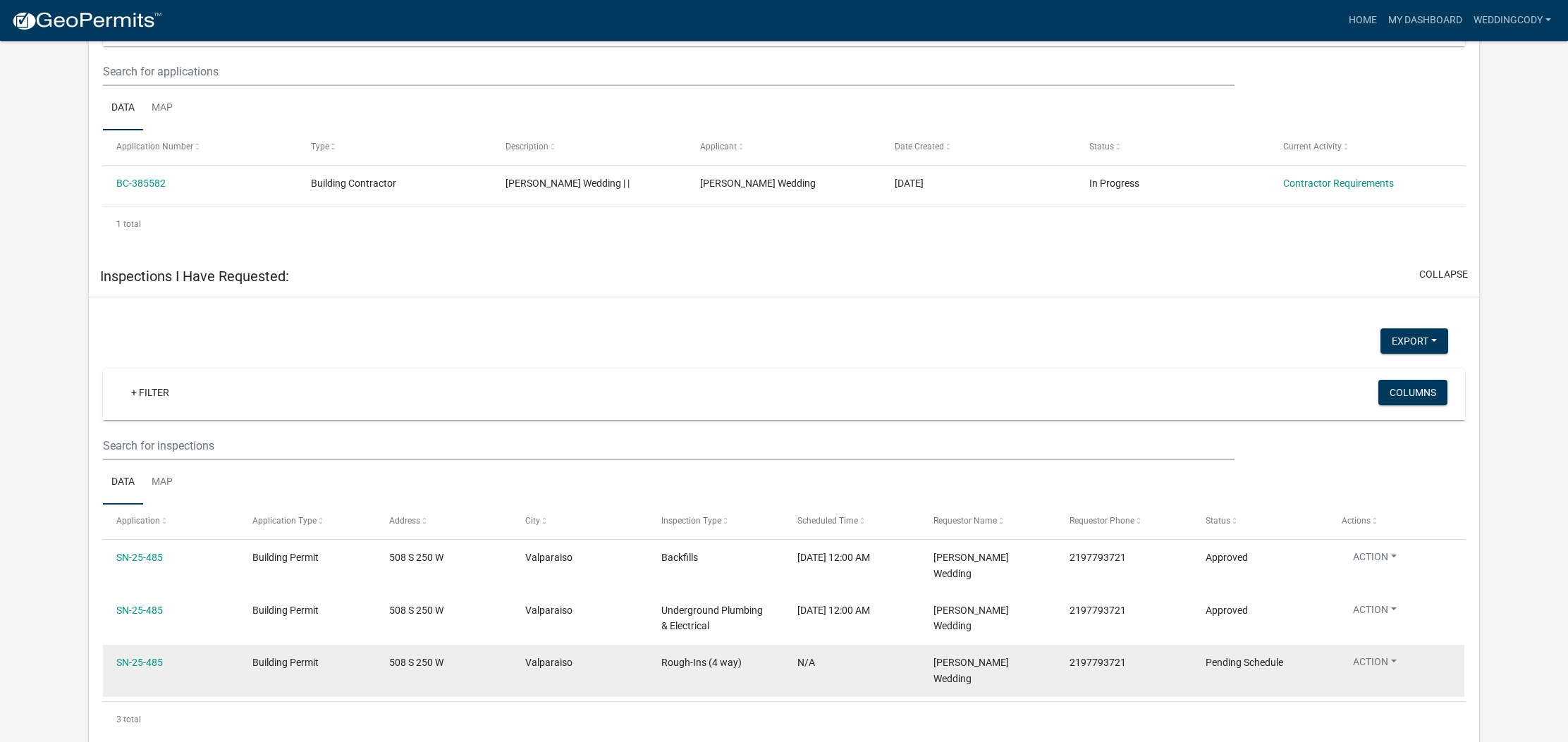
click at [1379, 570] on button "Action" at bounding box center [1374, 559] width 66 height 21
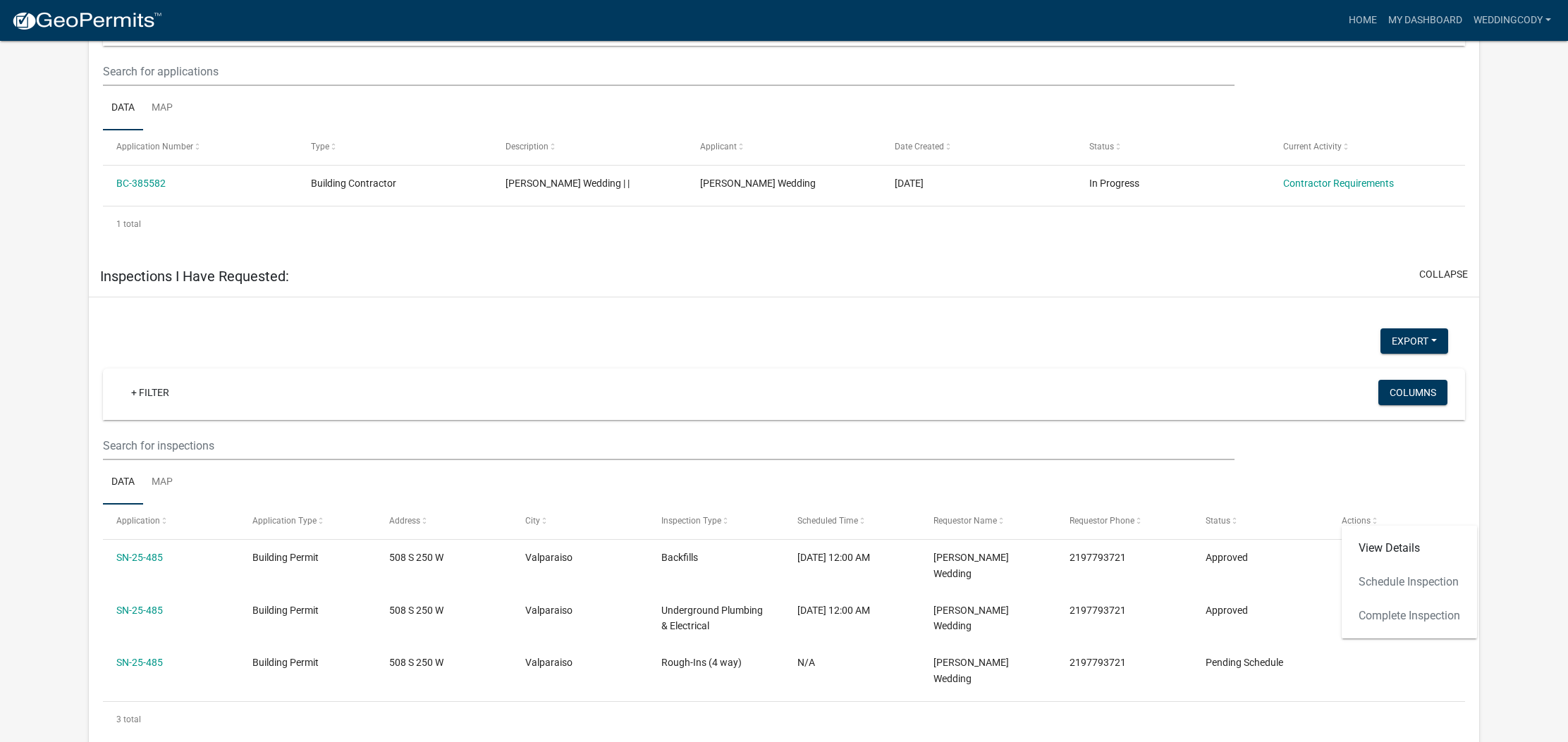
click at [1388, 581] on div "View Details Schedule Inspection Complete Inspection" at bounding box center [1408, 582] width 135 height 113
click at [1389, 585] on div "View Details Schedule Inspection Complete Inspection" at bounding box center [1408, 582] width 135 height 113
click at [1386, 552] on link "View Details" at bounding box center [1408, 548] width 135 height 34
